Goal: Find specific page/section: Find specific page/section

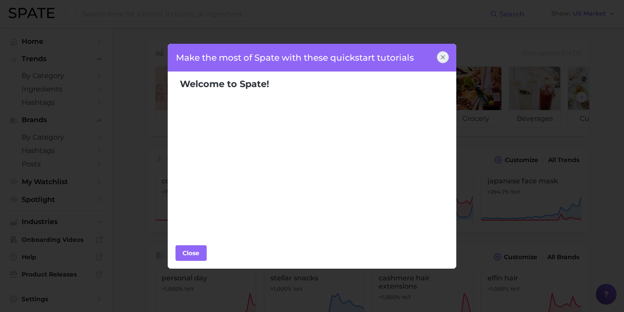
click at [443, 57] on icon at bounding box center [442, 57] width 7 height 7
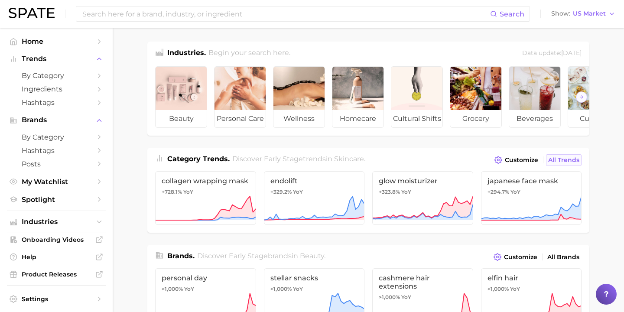
click at [554, 160] on span "All Trends" at bounding box center [563, 159] width 31 height 7
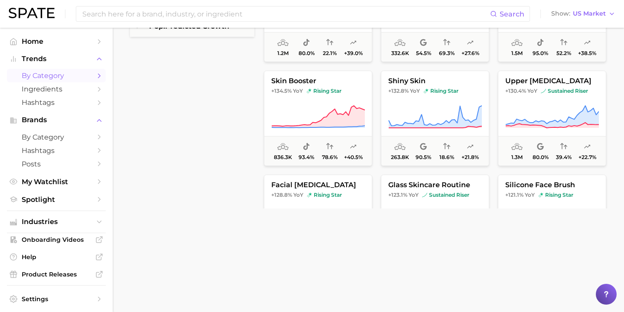
scroll to position [462, 0]
